Goal: Task Accomplishment & Management: Manage account settings

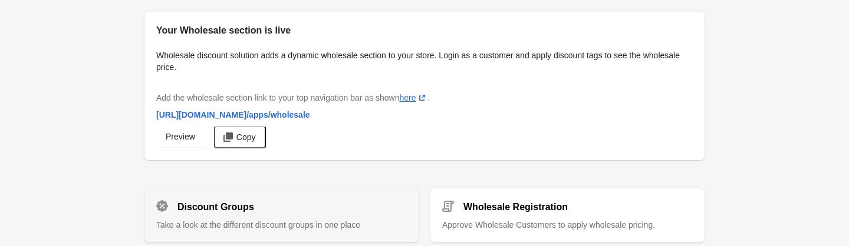
click at [313, 211] on div "Discount Groups" at bounding box center [277, 203] width 260 height 24
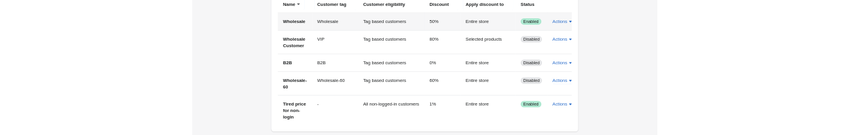
scroll to position [137, 0]
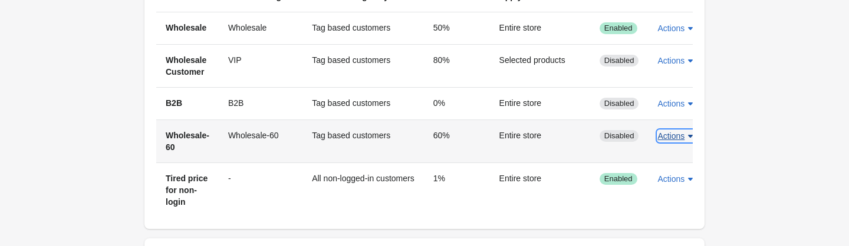
click at [678, 140] on span "Actions" at bounding box center [670, 135] width 27 height 9
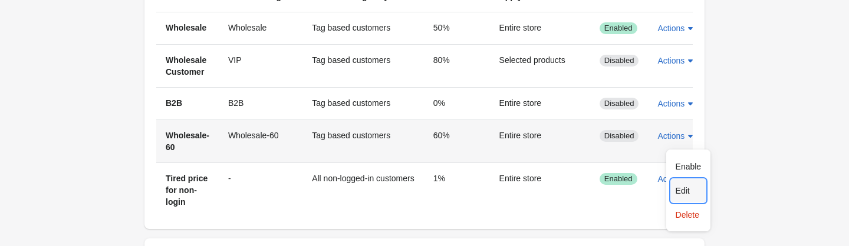
click at [683, 186] on span "Edit" at bounding box center [689, 191] width 26 height 12
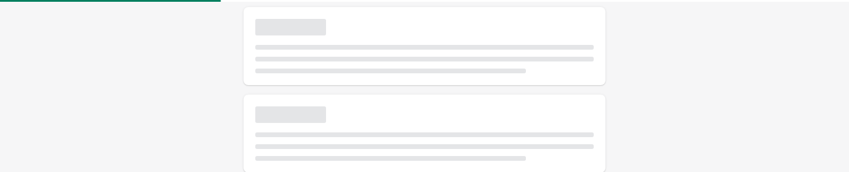
select select "*"
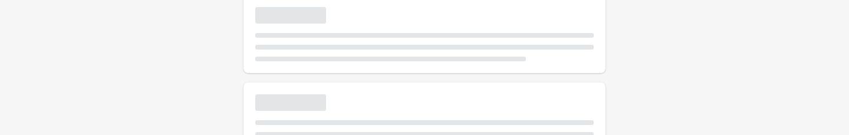
type input "**********"
type input "**"
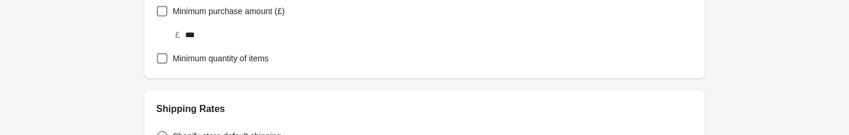
scroll to position [631, 0]
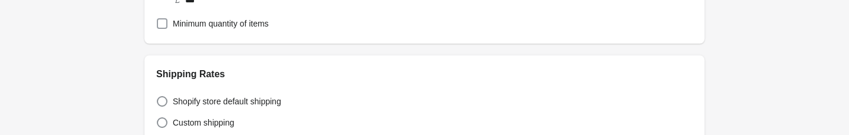
click at [160, 26] on span at bounding box center [162, 23] width 11 height 11
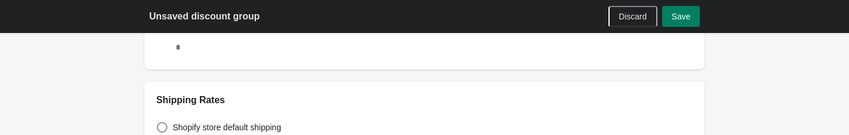
scroll to position [597, 0]
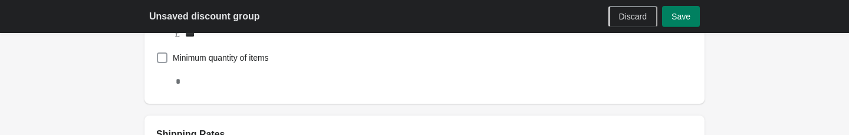
click at [166, 57] on span at bounding box center [162, 57] width 11 height 11
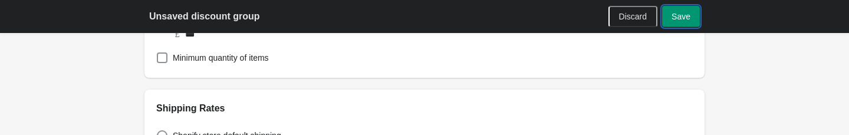
click at [682, 16] on span "Save" at bounding box center [681, 16] width 19 height 9
